Goal: Answer question/provide support

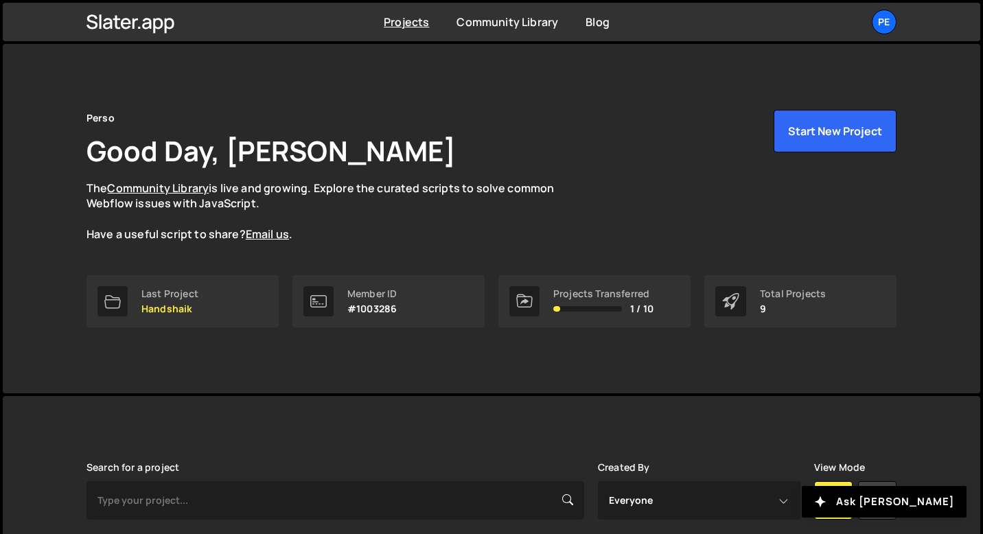
scroll to position [450, 0]
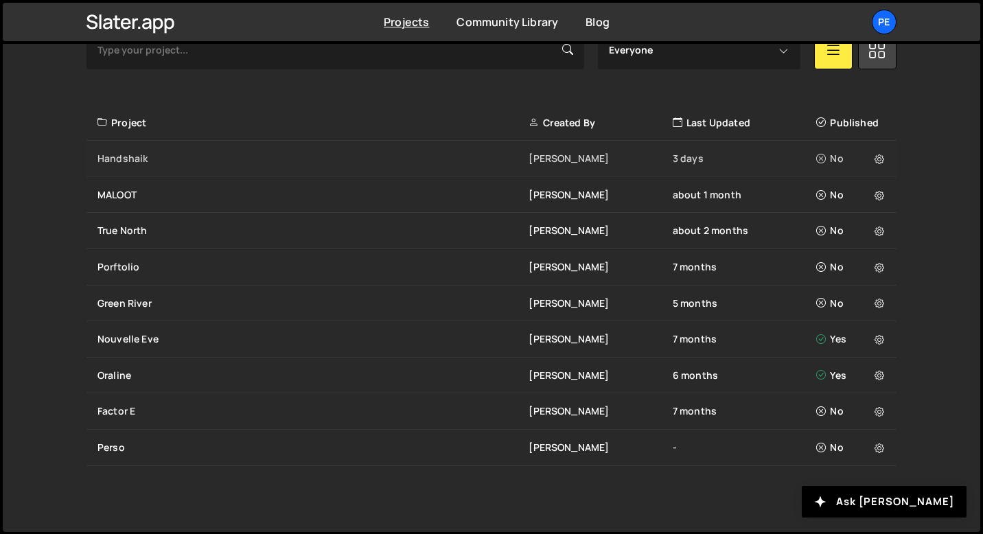
click at [165, 166] on div "Handshaik [PERSON_NAME] 3 days No" at bounding box center [491, 159] width 810 height 36
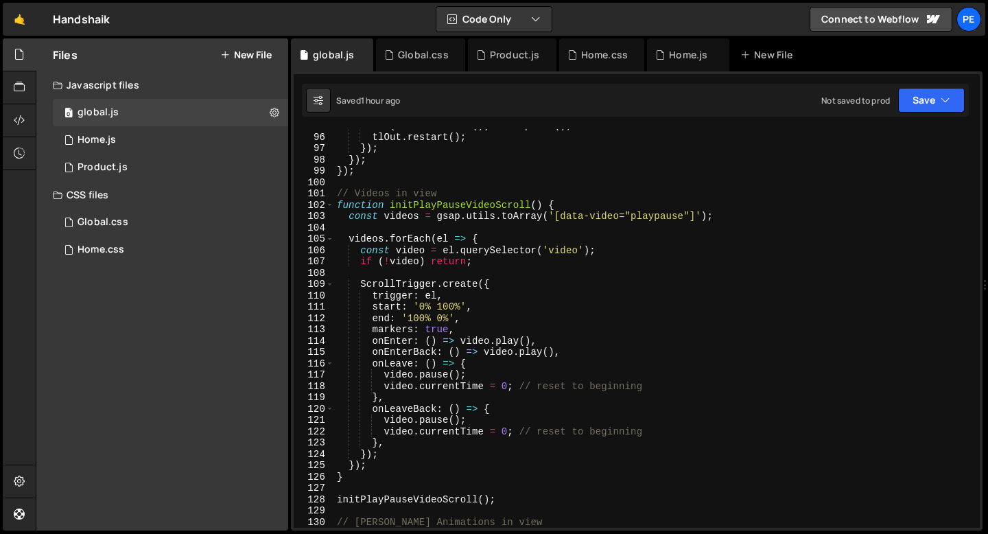
scroll to position [1073, 0]
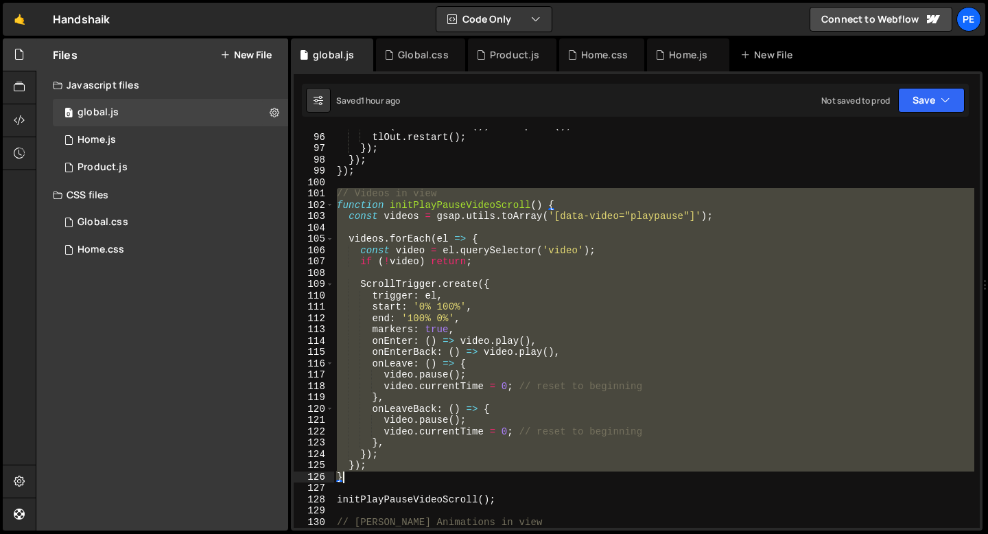
drag, startPoint x: 334, startPoint y: 196, endPoint x: 413, endPoint y: 473, distance: 288.2
click at [413, 473] on div "if ( tlIn . isActive ( )) tlIn . pause ( ) ; tlOut . restart ( ) ; }) ; }) ; })…" at bounding box center [654, 330] width 640 height 421
type textarea "}); }"
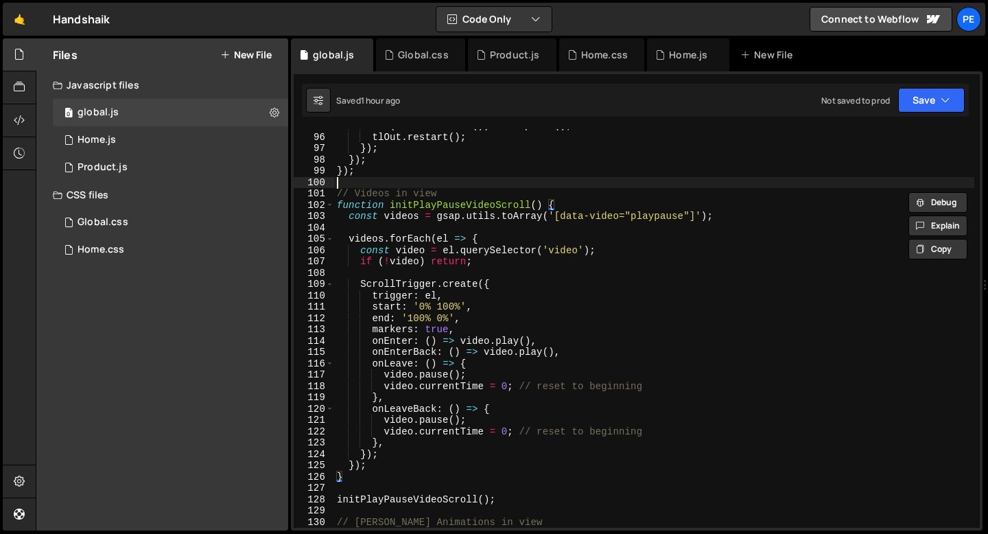
click at [404, 182] on div "if ( tlIn . isActive ( )) tlIn . pause ( ) ; tlOut . restart ( ) ; }) ; }) ; })…" at bounding box center [654, 330] width 640 height 421
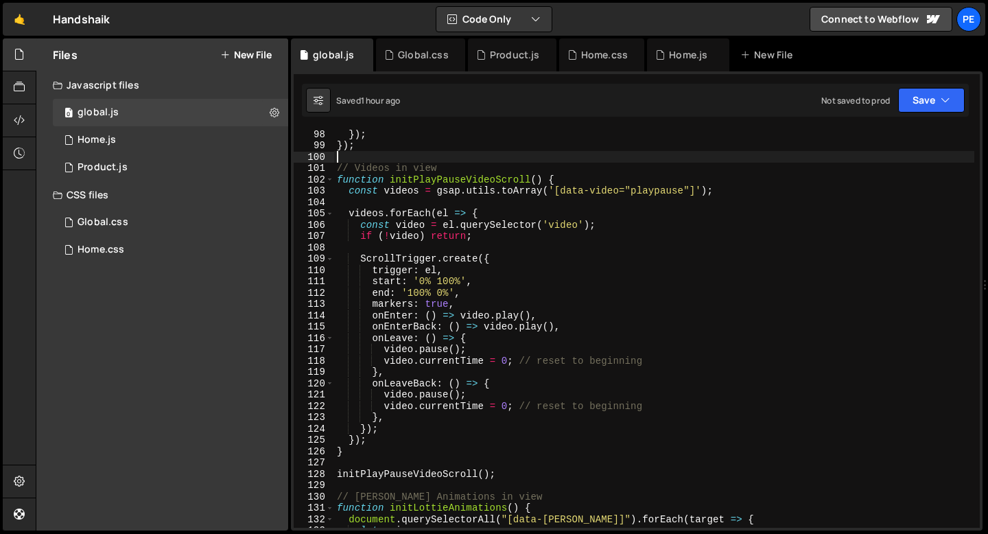
scroll to position [1124, 0]
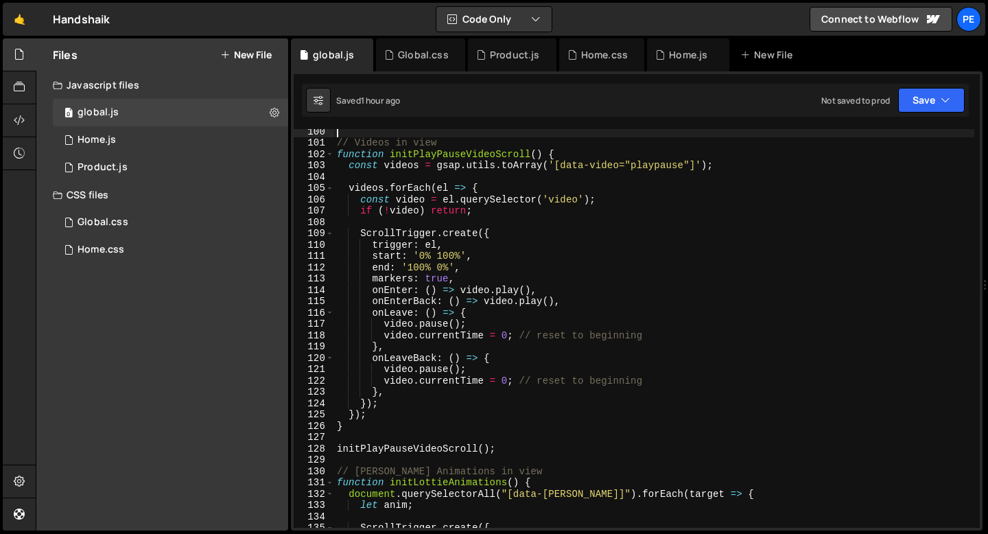
click at [386, 451] on div "// Videos in view function initPlayPauseVideoScroll ( ) { const videos = gsap .…" at bounding box center [654, 336] width 640 height 421
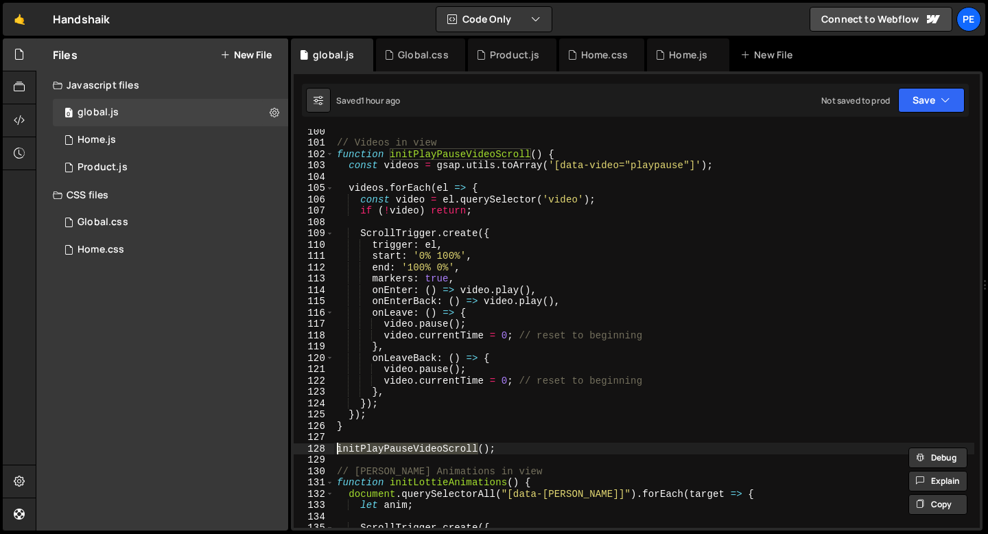
click at [386, 451] on div "// Videos in view function initPlayPauseVideoScroll ( ) { const videos = gsap .…" at bounding box center [654, 336] width 640 height 421
paste textarea "});"
type textarea "});"
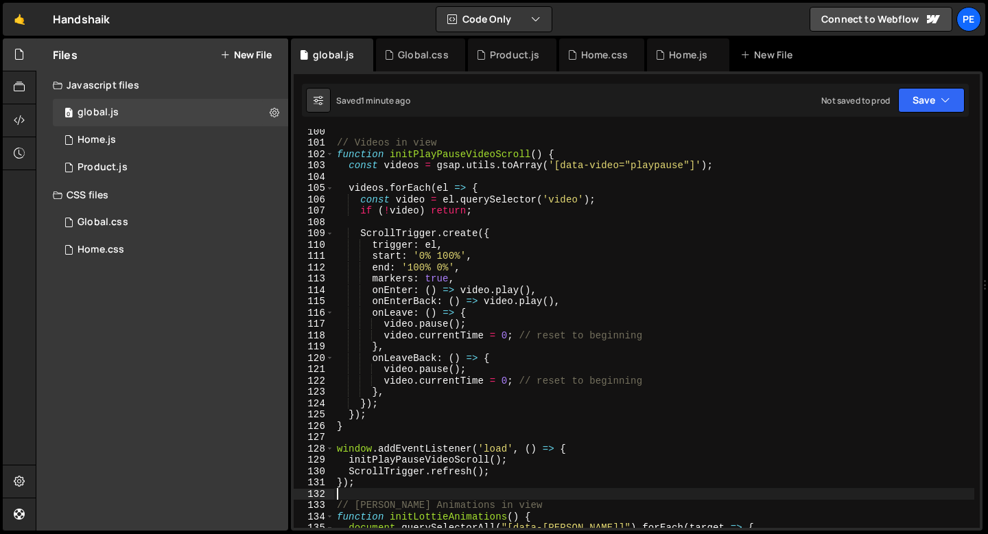
click at [433, 447] on div "// Videos in view function initPlayPauseVideoScroll ( ) { const videos = gsap .…" at bounding box center [654, 336] width 640 height 421
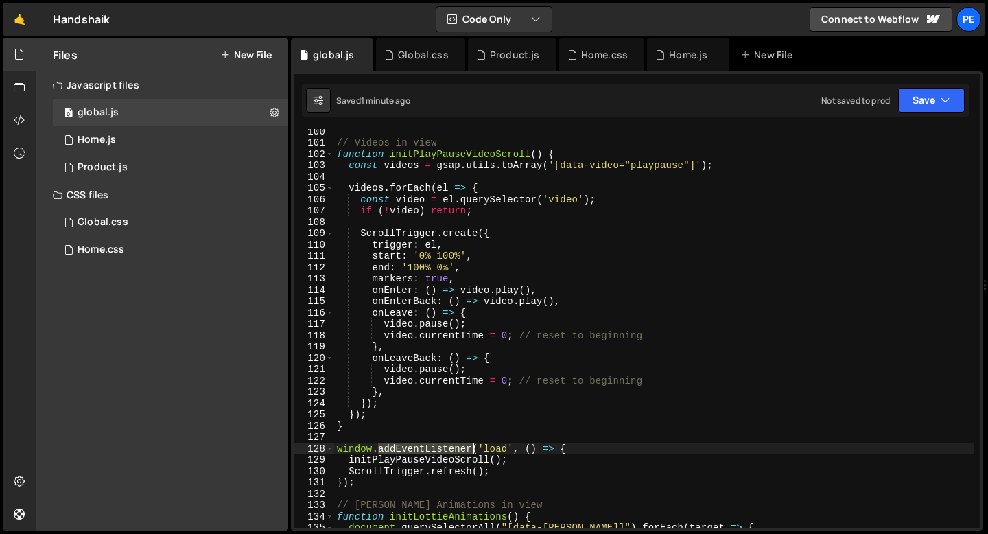
click at [433, 447] on div "// Videos in view function initPlayPauseVideoScroll ( ) { const videos = gsap .…" at bounding box center [654, 336] width 640 height 421
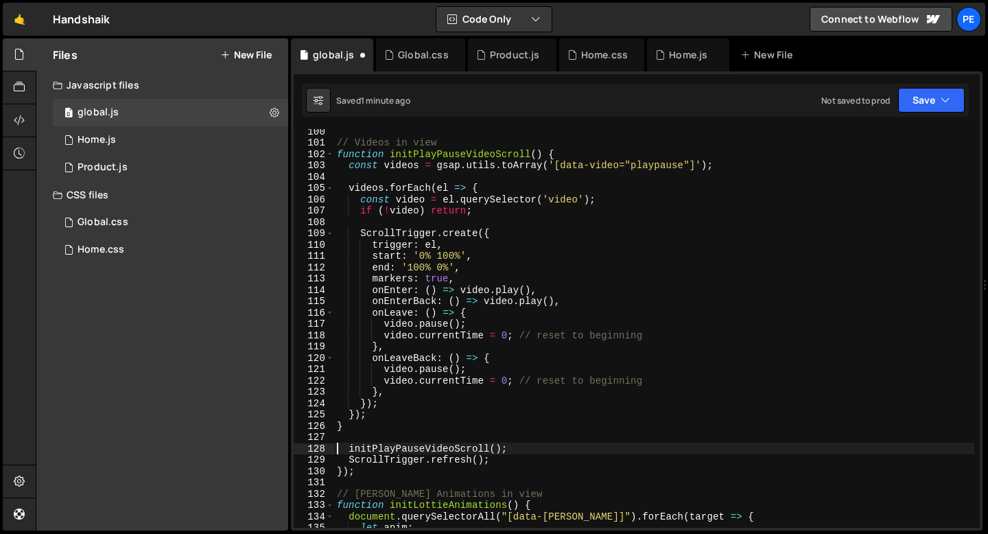
click at [412, 460] on div "// Videos in view function initPlayPauseVideoScroll ( ) { const videos = gsap .…" at bounding box center [654, 336] width 640 height 421
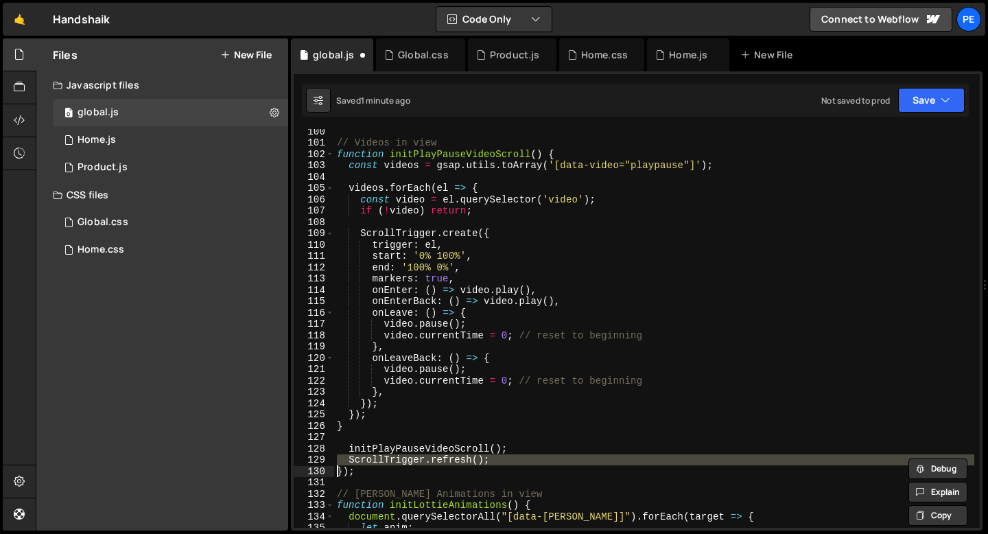
click at [412, 460] on div "// Videos in view function initPlayPauseVideoScroll ( ) { const videos = gsap .…" at bounding box center [654, 336] width 640 height 421
type textarea "});"
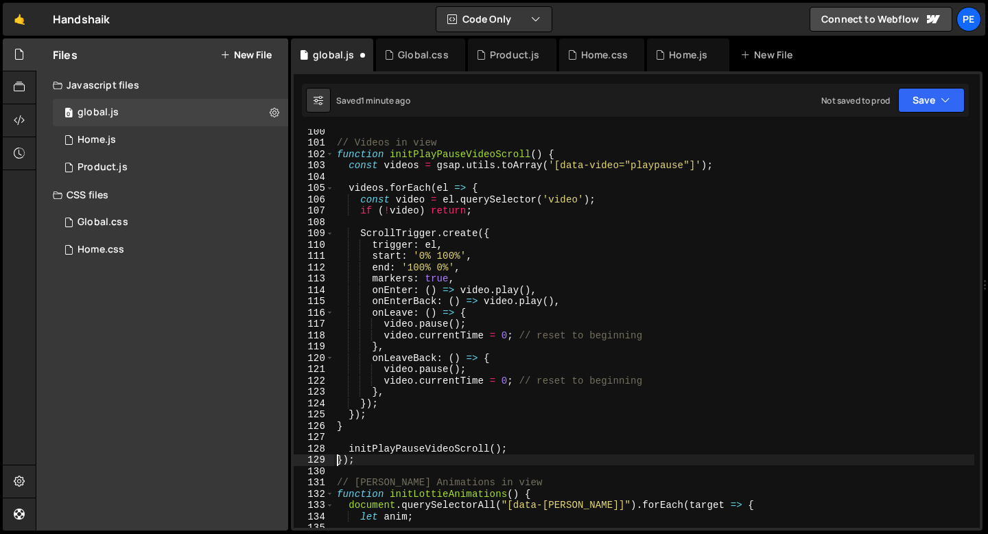
click at [373, 458] on div "// Videos in view function initPlayPauseVideoScroll ( ) { const videos = gsap .…" at bounding box center [654, 336] width 640 height 421
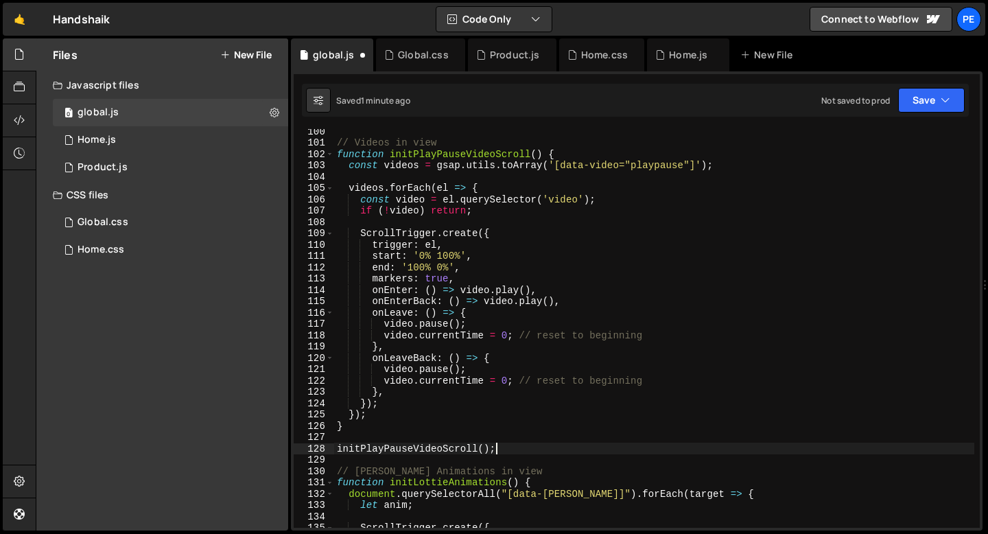
scroll to position [0, 10]
click at [434, 281] on div "// Videos in view function initPlayPauseVideoScroll ( ) { const videos = gsap .…" at bounding box center [654, 336] width 640 height 421
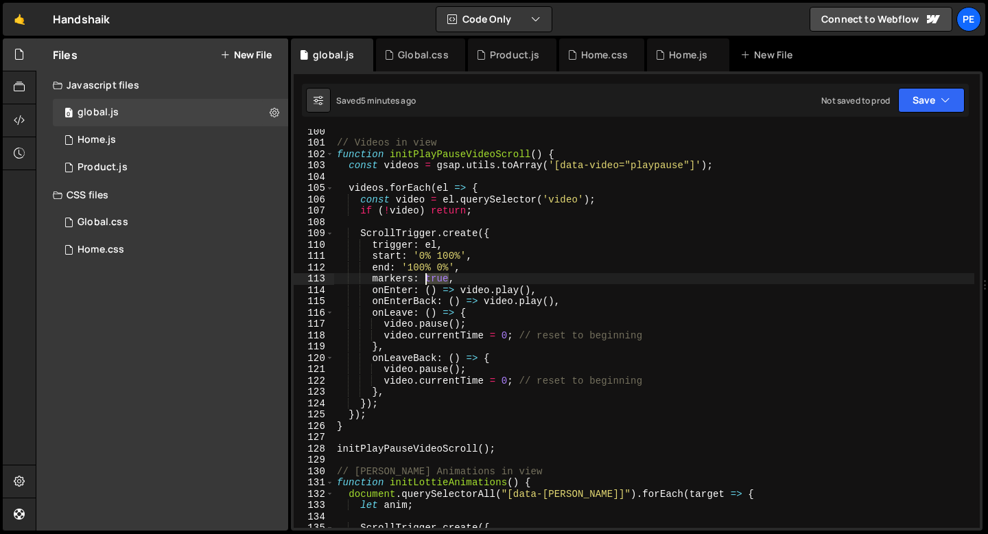
click at [434, 281] on div "// Videos in view function initPlayPauseVideoScroll ( ) { const videos = gsap .…" at bounding box center [654, 336] width 640 height 421
type textarea "markers: false,"
